Goal: Find specific fact: Find specific fact

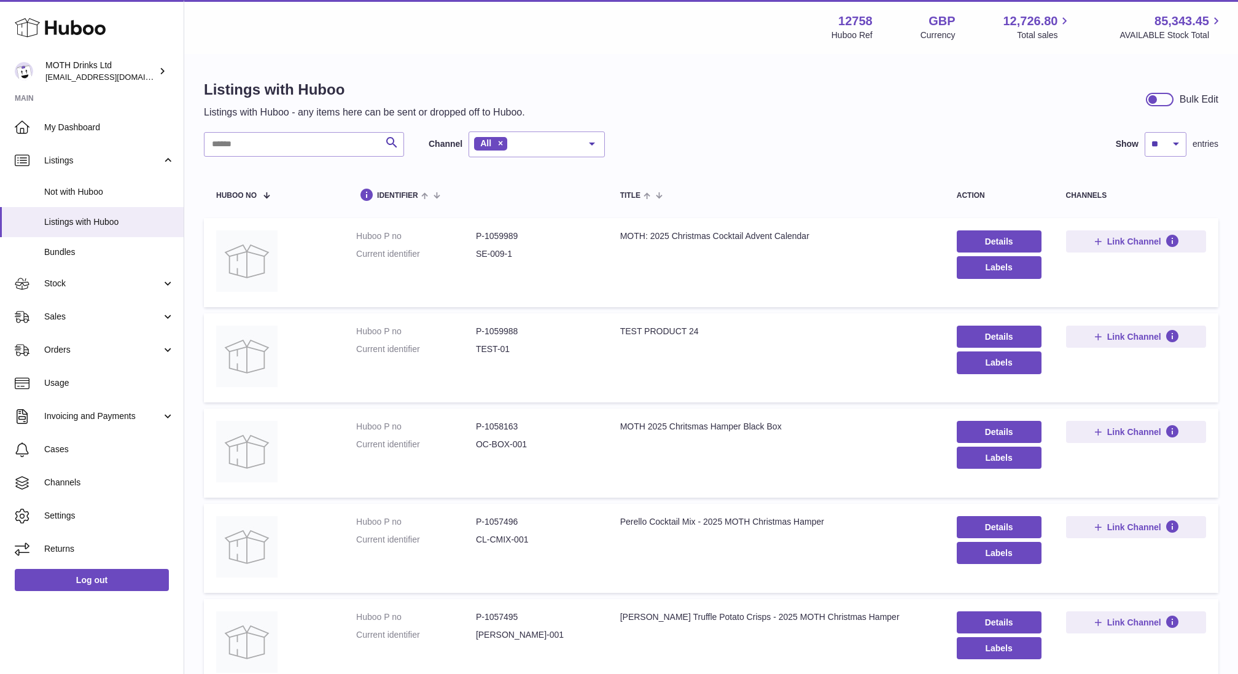
drag, startPoint x: 476, startPoint y: 257, endPoint x: 524, endPoint y: 256, distance: 48.5
click at [524, 257] on dd "SE-009-1" at bounding box center [536, 254] width 120 height 12
drag, startPoint x: 518, startPoint y: 257, endPoint x: 478, endPoint y: 257, distance: 39.3
click at [478, 257] on dd "SE-009-1" at bounding box center [536, 254] width 120 height 12
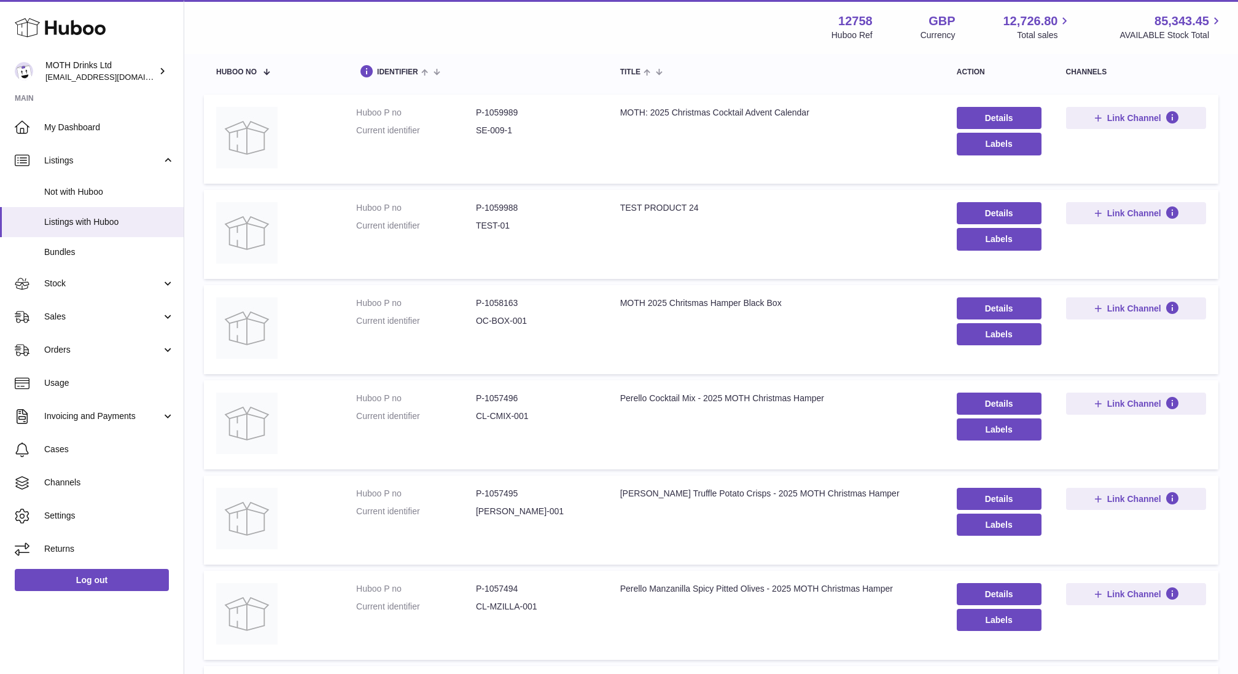
scroll to position [122, 0]
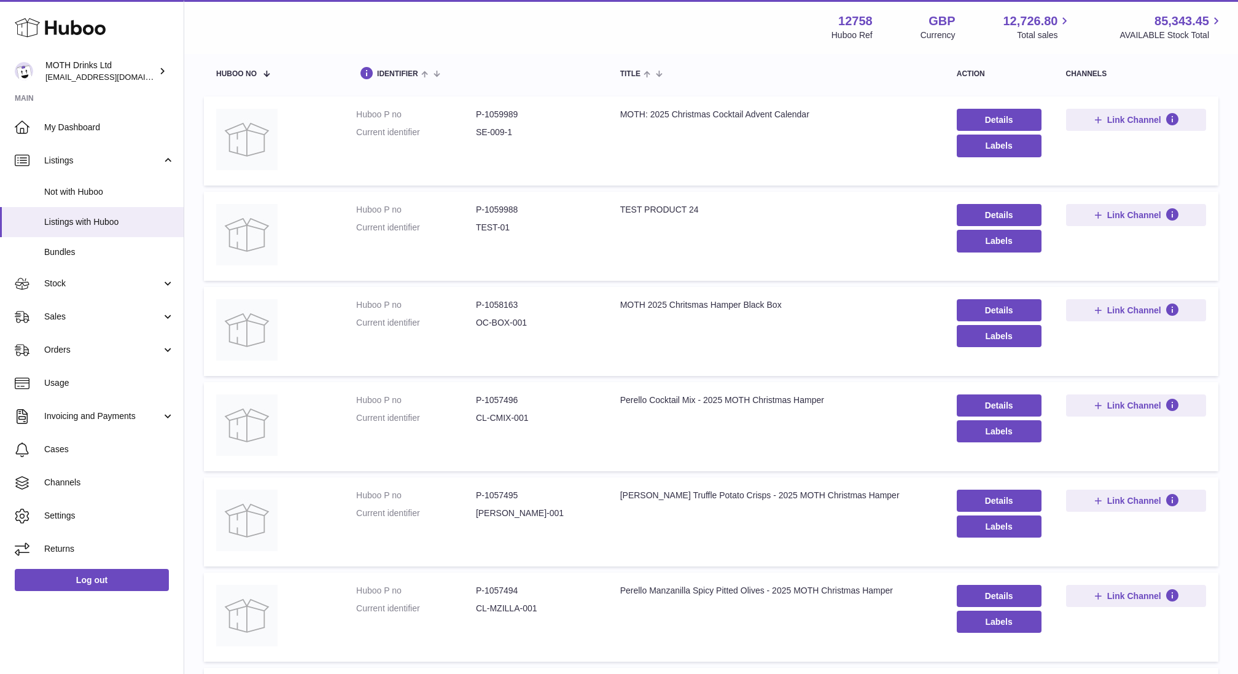
drag, startPoint x: 478, startPoint y: 128, endPoint x: 559, endPoint y: 128, distance: 81.7
click at [562, 128] on dd "SE-009-1" at bounding box center [536, 132] width 120 height 12
click at [526, 140] on dl "Huboo P no P-1059989 Current identifier SE-009-1" at bounding box center [475, 127] width 239 height 36
drag, startPoint x: 470, startPoint y: 125, endPoint x: 565, endPoint y: 125, distance: 94.6
click at [565, 125] on dl "Huboo P no P-1059989 Current identifier SE-009-1" at bounding box center [475, 127] width 239 height 36
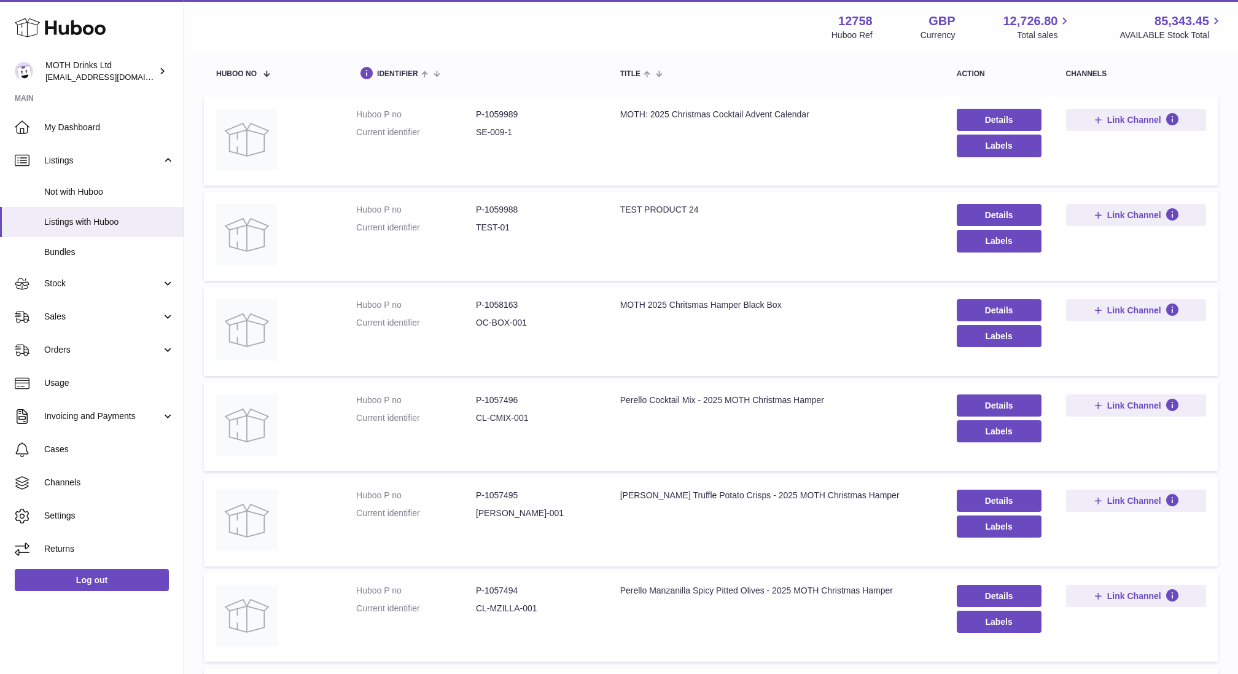
click at [510, 139] on dl "Huboo P no P-1059989 Current identifier SE-009-1" at bounding box center [475, 127] width 239 height 36
drag, startPoint x: 480, startPoint y: 139, endPoint x: 543, endPoint y: 128, distance: 63.6
click at [543, 128] on dl "Huboo P no P-1059989 Current identifier SE-009-1" at bounding box center [475, 127] width 239 height 36
drag, startPoint x: 543, startPoint y: 128, endPoint x: 459, endPoint y: 133, distance: 84.2
click at [459, 133] on dl "Huboo P no P-1059989 Current identifier SE-009-1" at bounding box center [475, 127] width 239 height 36
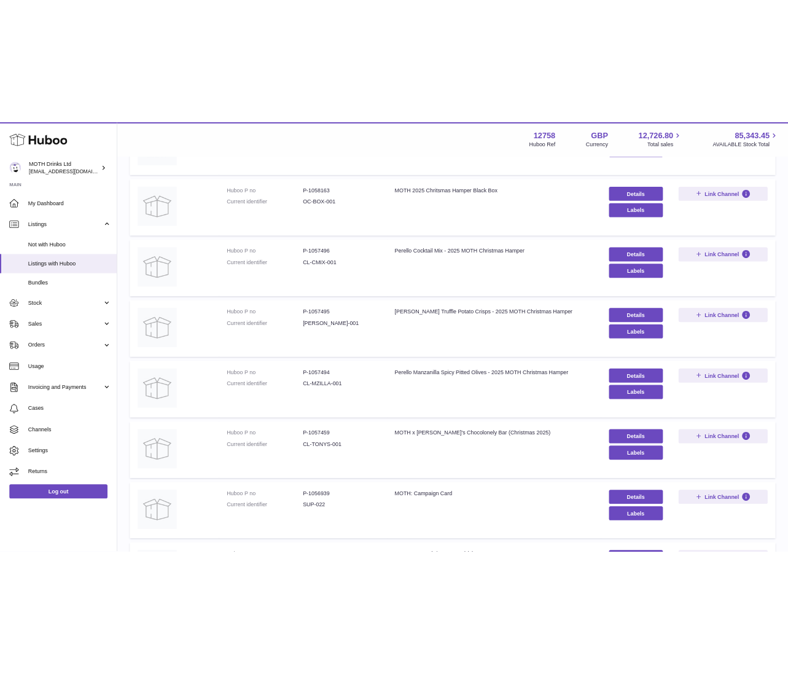
scroll to position [0, 0]
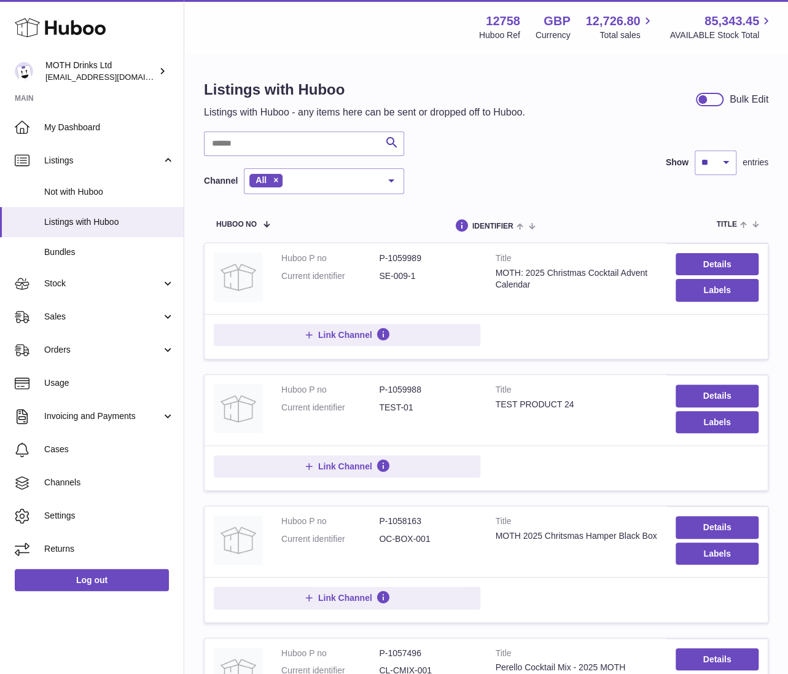
copy dl "SE-009-1"
click at [392, 270] on dd "SE-009-1" at bounding box center [428, 276] width 98 height 12
drag, startPoint x: 380, startPoint y: 274, endPoint x: 471, endPoint y: 285, distance: 91.5
click at [471, 285] on dl "Huboo P no P-1059989 Current identifier SE-009-1" at bounding box center [379, 270] width 196 height 36
copy dd "SE-009-1"
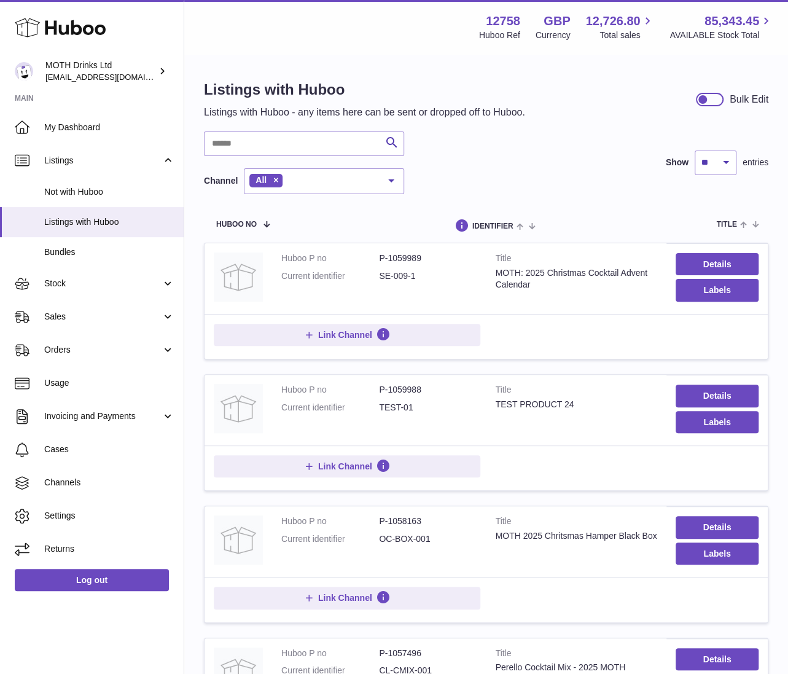
copy dd "SE-009-1"
